Goal: Task Accomplishment & Management: Complete application form

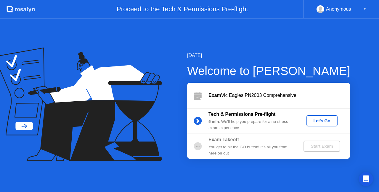
click at [319, 122] on div "Let's Go" at bounding box center [322, 121] width 26 height 5
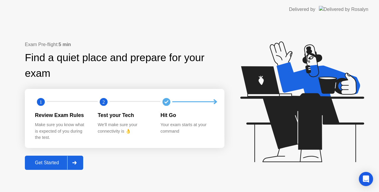
click at [76, 159] on div at bounding box center [74, 163] width 14 height 14
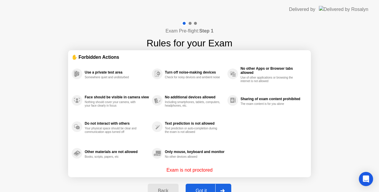
click at [226, 186] on div at bounding box center [222, 191] width 14 height 14
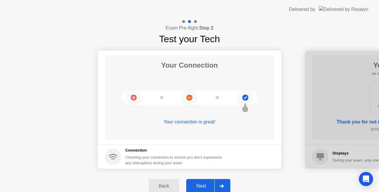
click at [229, 185] on button "Next" at bounding box center [208, 186] width 44 height 14
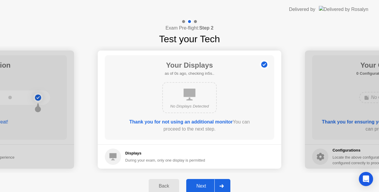
click at [224, 188] on div at bounding box center [221, 187] width 14 height 14
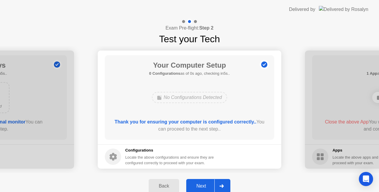
click at [226, 186] on div at bounding box center [221, 187] width 14 height 14
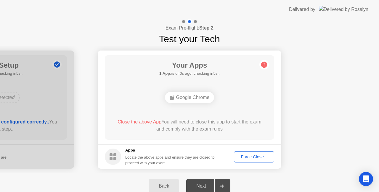
click at [259, 155] on div "Force Close..." at bounding box center [254, 157] width 36 height 5
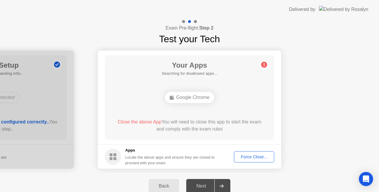
click at [263, 158] on div "Force Close..." at bounding box center [254, 157] width 36 height 5
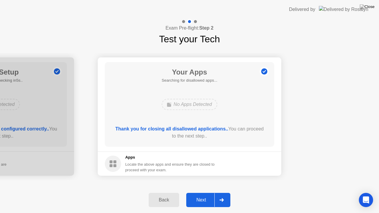
click at [226, 192] on div at bounding box center [221, 200] width 14 height 14
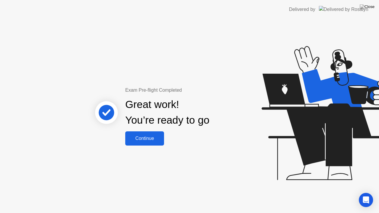
click at [148, 134] on button "Continue" at bounding box center [144, 138] width 39 height 14
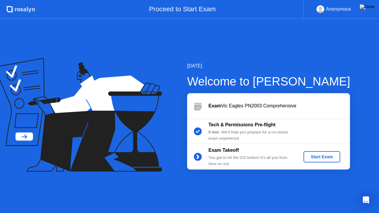
click at [322, 157] on div "Start Exam" at bounding box center [322, 156] width 32 height 5
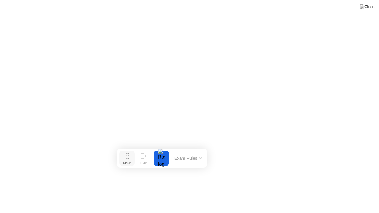
drag, startPoint x: 157, startPoint y: 201, endPoint x: 130, endPoint y: 155, distance: 52.7
click at [130, 155] on button "Move" at bounding box center [126, 158] width 15 height 15
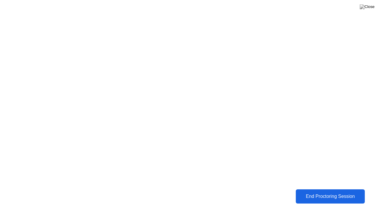
click at [326, 192] on div "End Proctoring Session" at bounding box center [330, 196] width 66 height 5
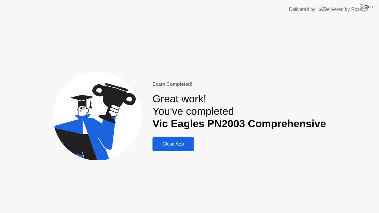
click at [180, 141] on div "Close App" at bounding box center [173, 143] width 38 height 5
